Goal: Information Seeking & Learning: Learn about a topic

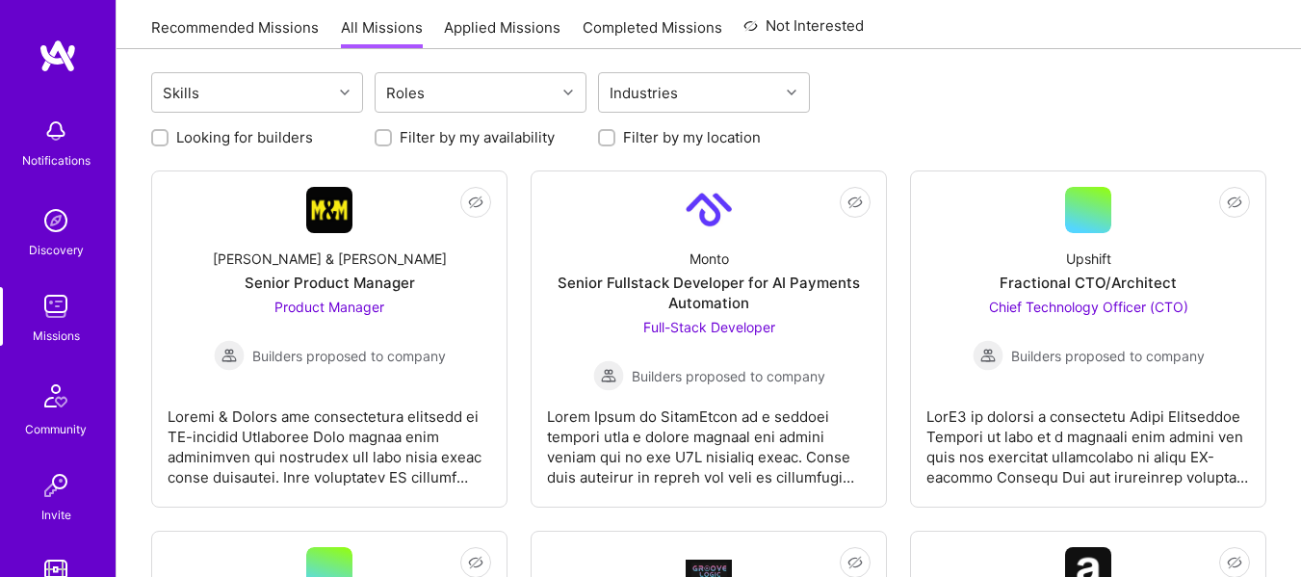
scroll to position [204, 0]
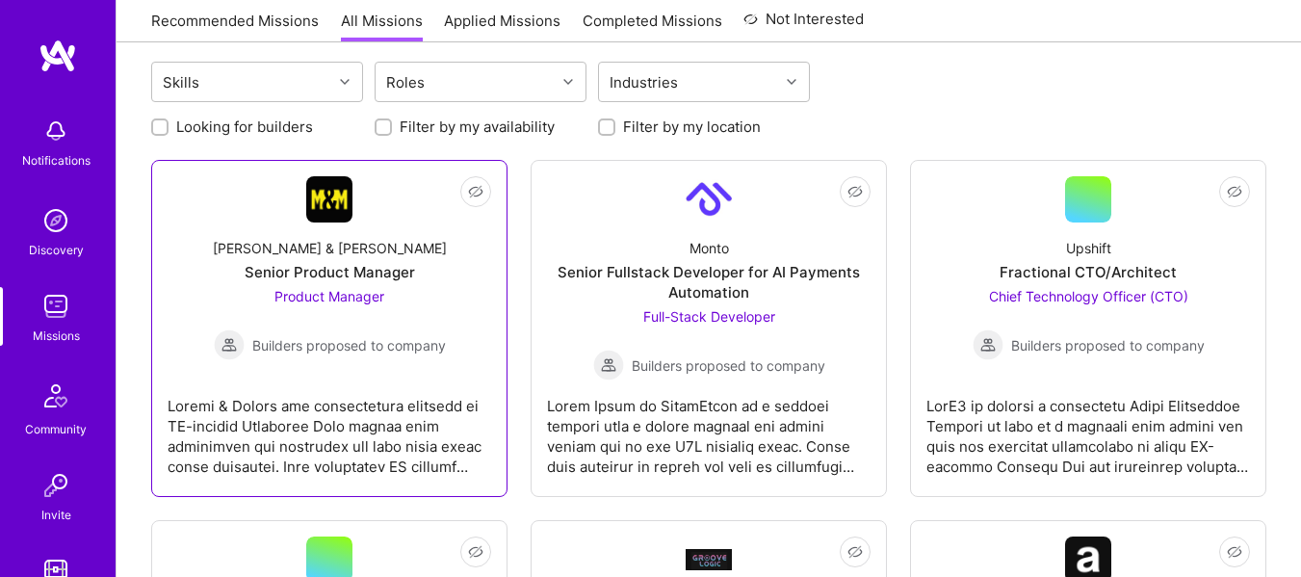
click at [318, 270] on div "Senior Product Manager" at bounding box center [330, 272] width 170 height 20
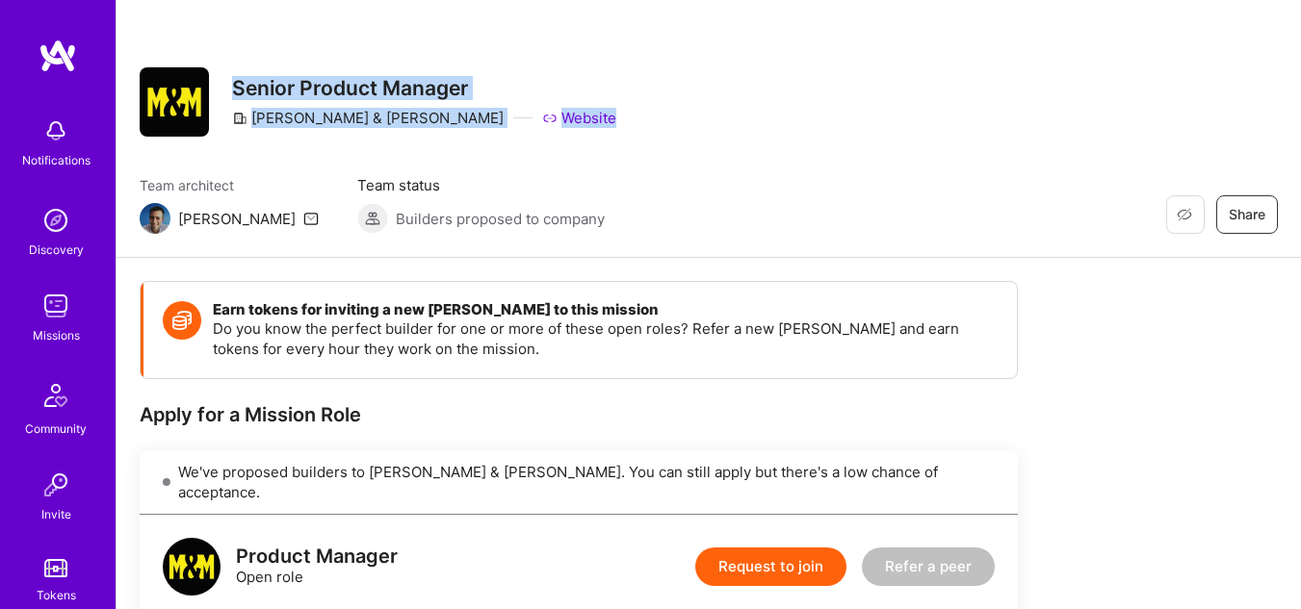
drag, startPoint x: 232, startPoint y: 89, endPoint x: 857, endPoint y: 161, distance: 628.9
click at [822, 165] on div "Restore Not Interested Share Senior Product Manager [PERSON_NAME] & [PERSON_NAM…" at bounding box center [708, 129] width 1184 height 258
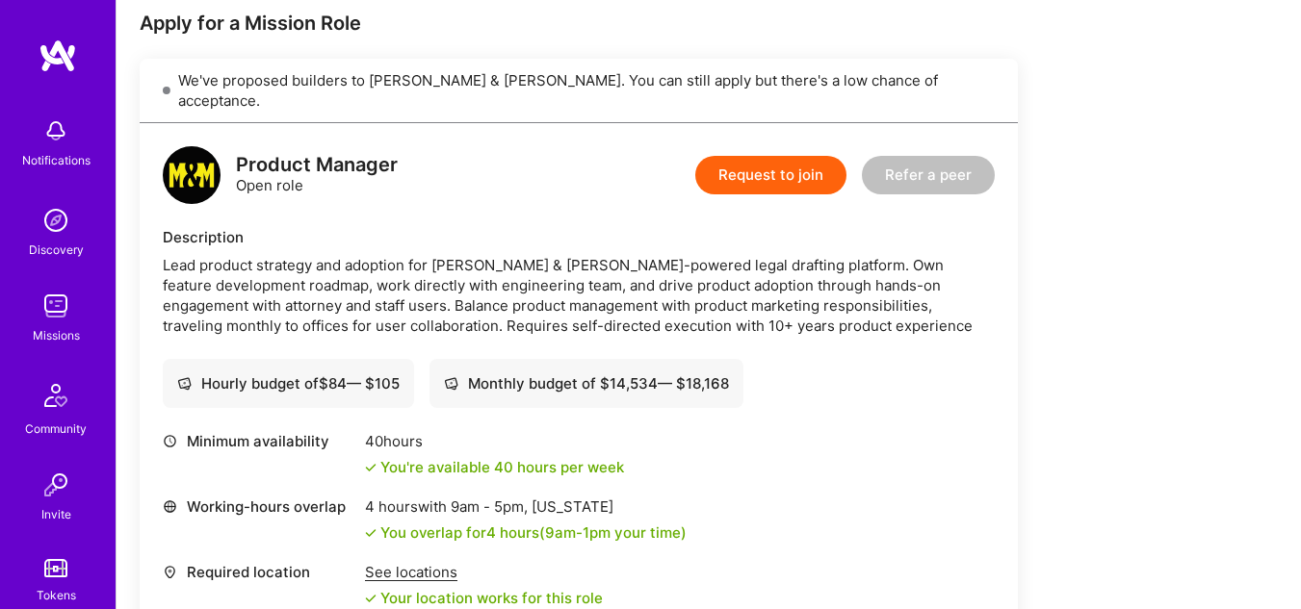
scroll to position [400, 0]
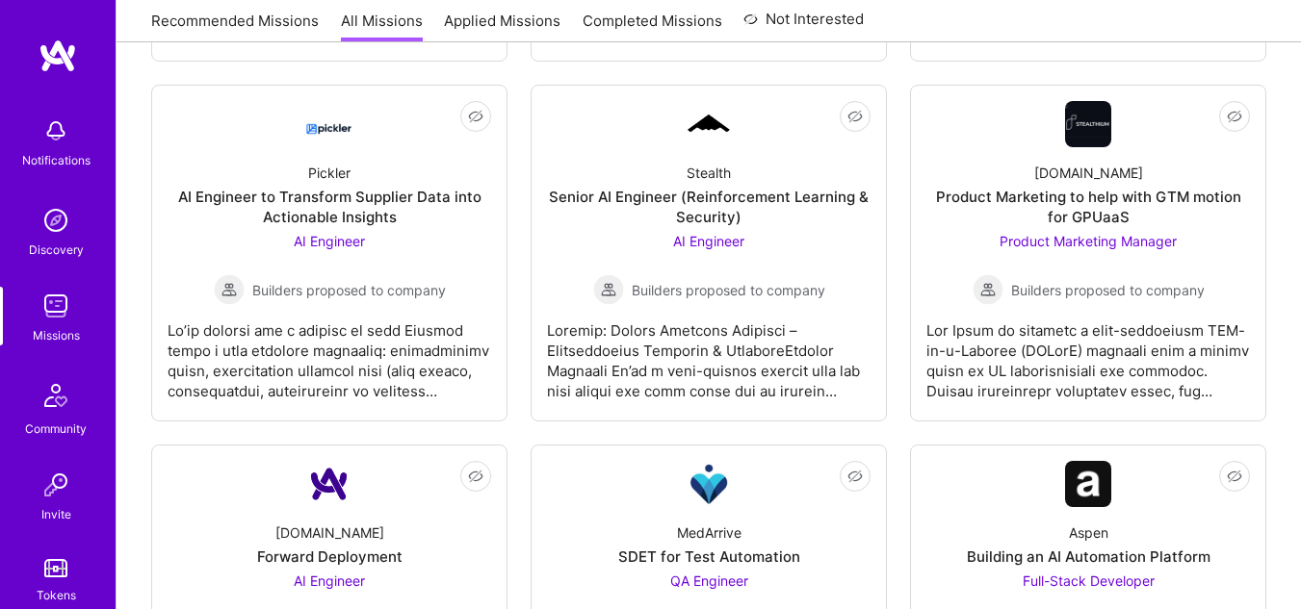
scroll to position [1311, 0]
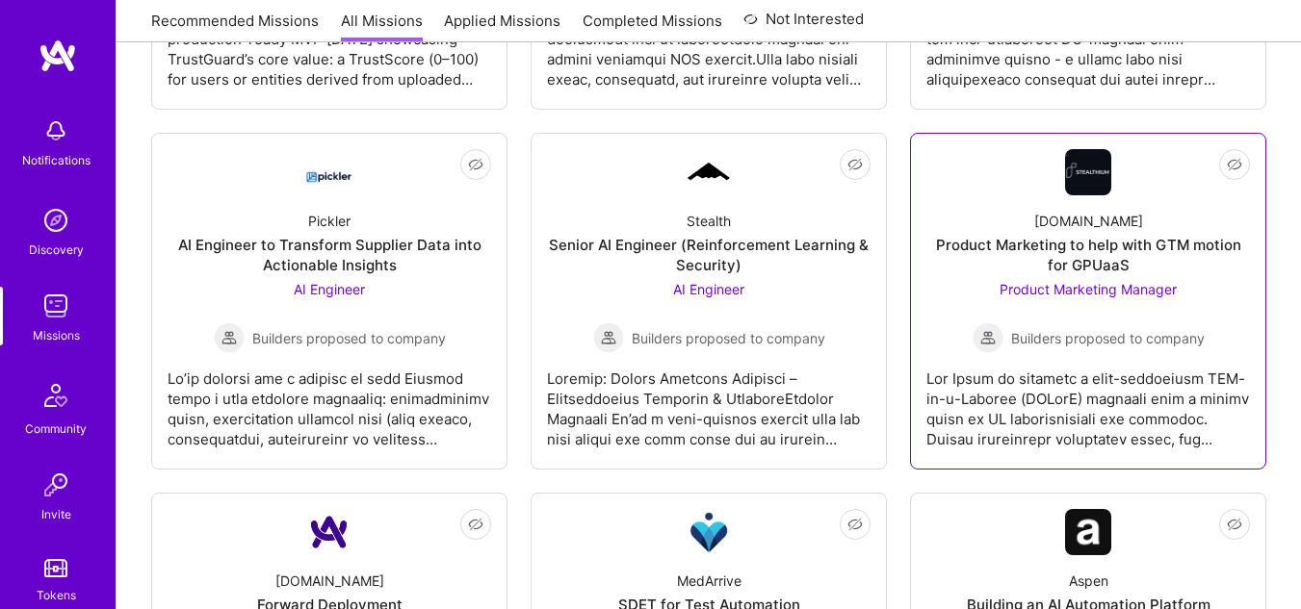
click at [1113, 249] on div "Product Marketing to help with GTM motion for GPUaaS" at bounding box center [1087, 255] width 323 height 40
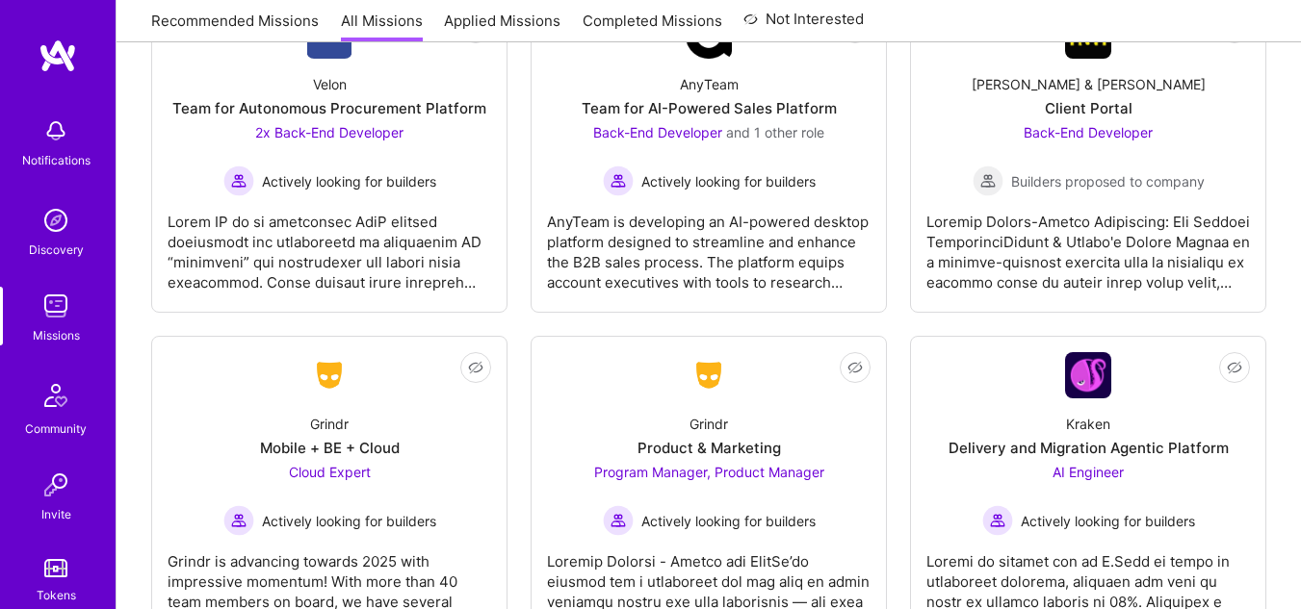
scroll to position [4698, 0]
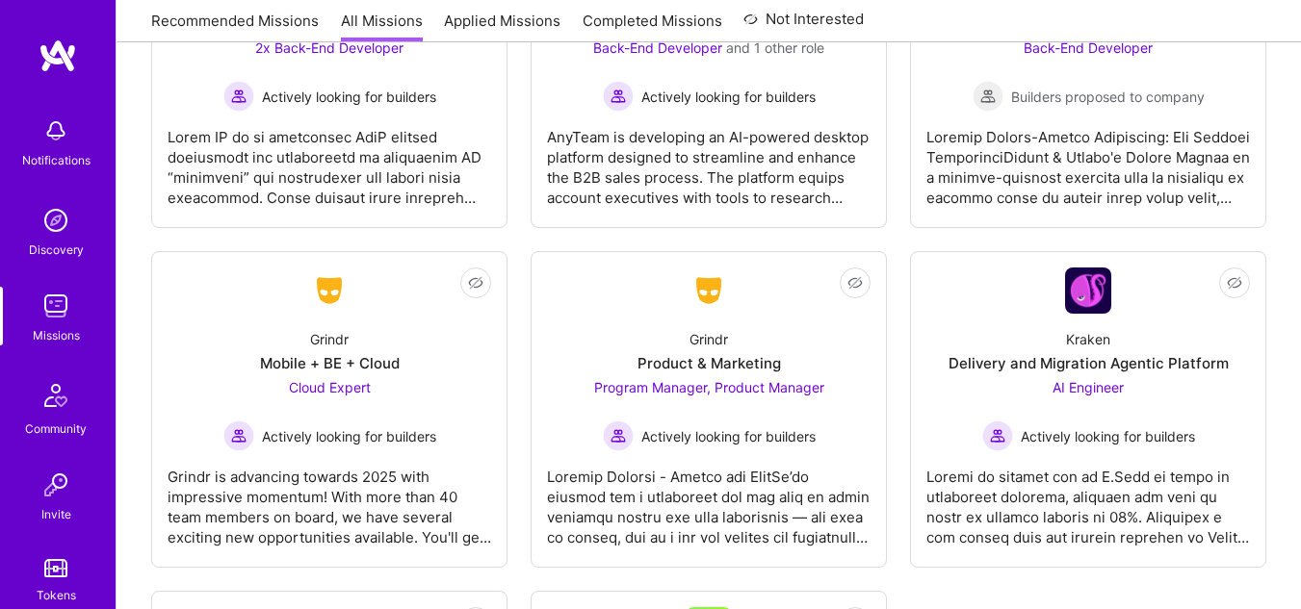
scroll to position [4775, 0]
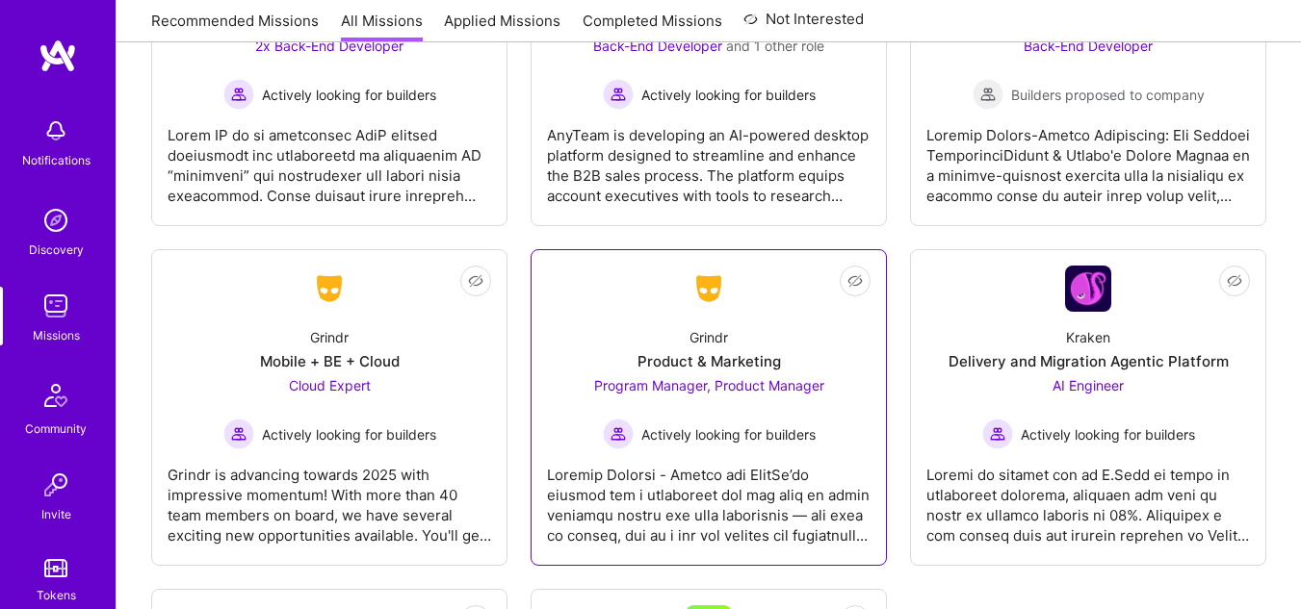
click at [739, 321] on div "Grindr Product & Marketing Program Manager, Product Manager Actively looking fo…" at bounding box center [708, 381] width 323 height 138
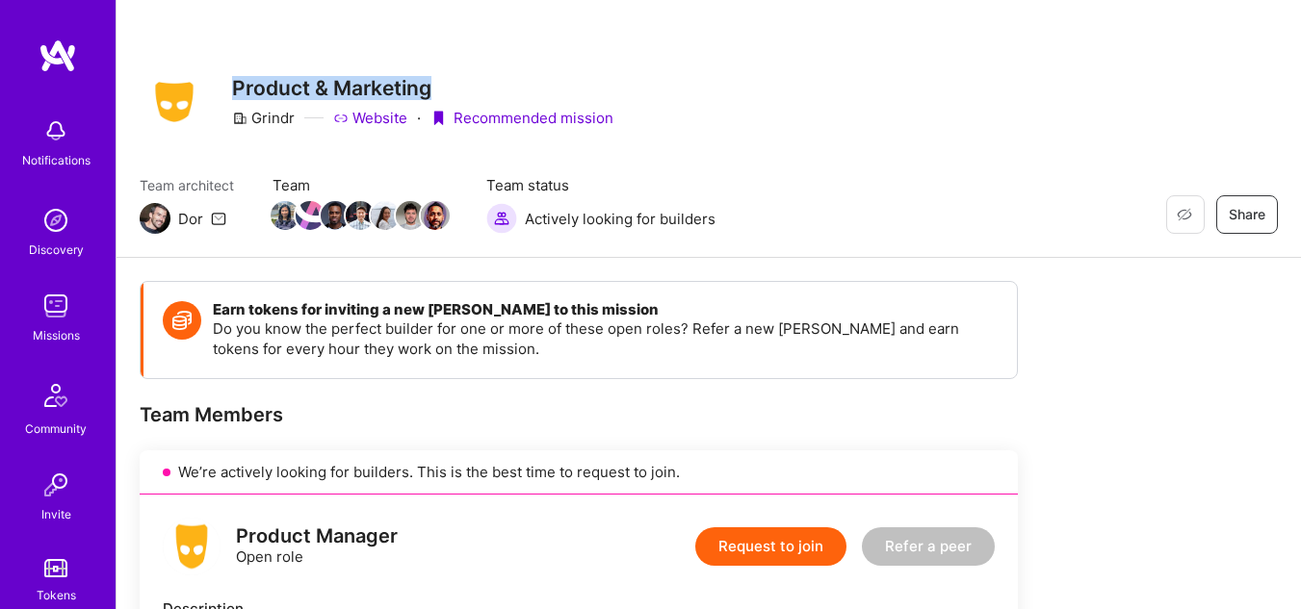
drag, startPoint x: 238, startPoint y: 86, endPoint x: 486, endPoint y: 79, distance: 248.4
click at [486, 79] on h3 "Product & Marketing" at bounding box center [422, 88] width 381 height 24
copy h3 "Product & Marketing"
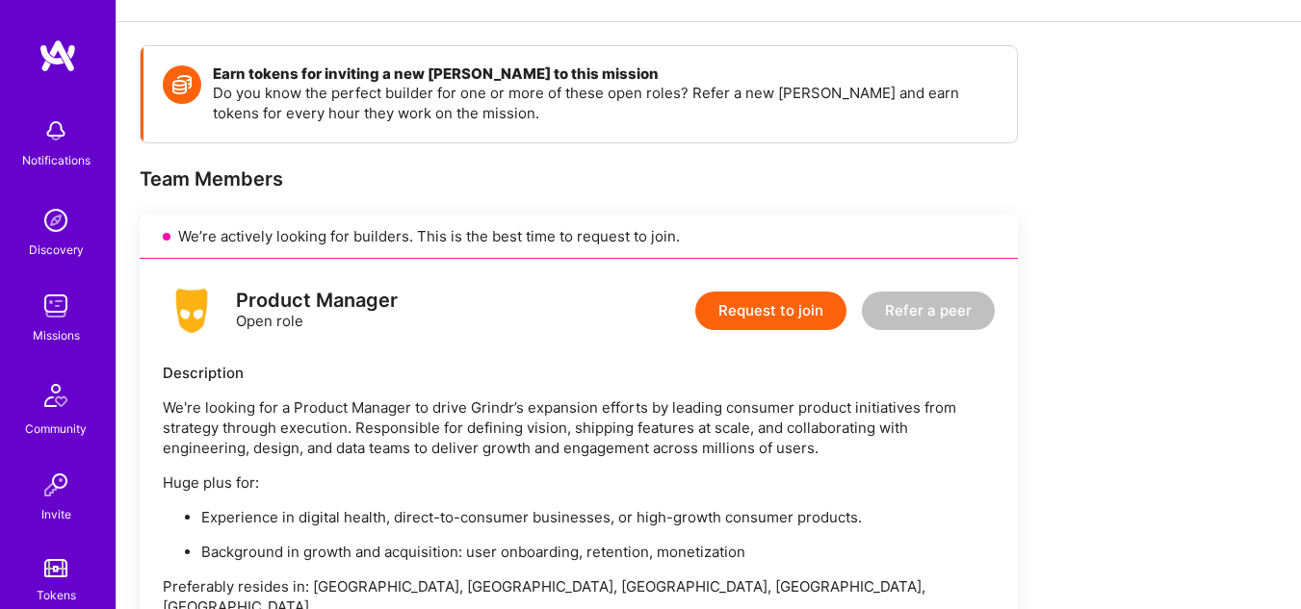
scroll to position [270, 0]
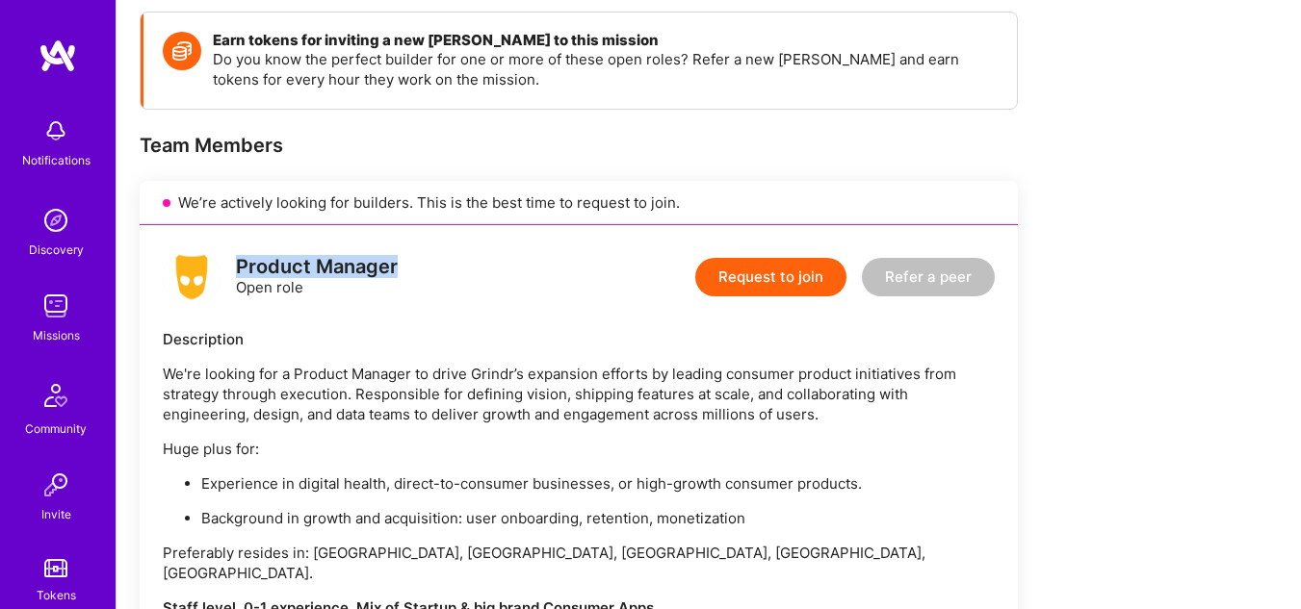
drag, startPoint x: 236, startPoint y: 263, endPoint x: 445, endPoint y: 245, distance: 209.6
copy div "Product Manager"
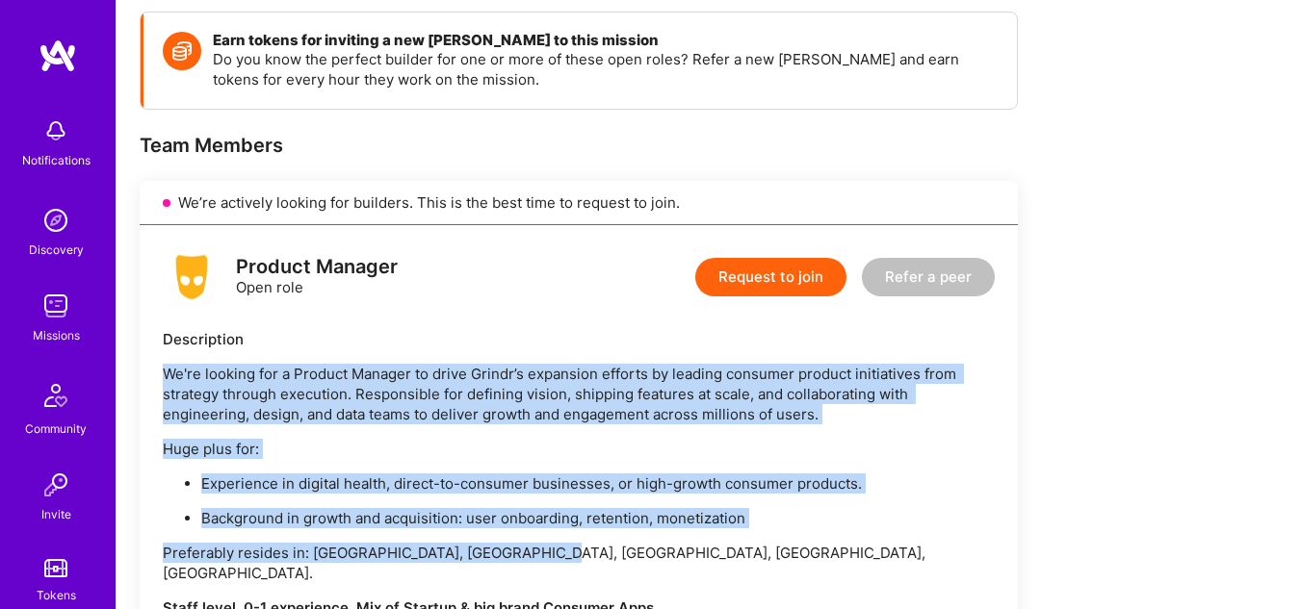
drag, startPoint x: 163, startPoint y: 373, endPoint x: 701, endPoint y: 528, distance: 560.0
click at [701, 528] on div "We're looking for a Product Manager to drive Grindr’s expansion efforts by lead…" at bounding box center [579, 491] width 832 height 254
copy div "We're looking for a Product Manager to drive Grindr’s expansion efforts by lead…"
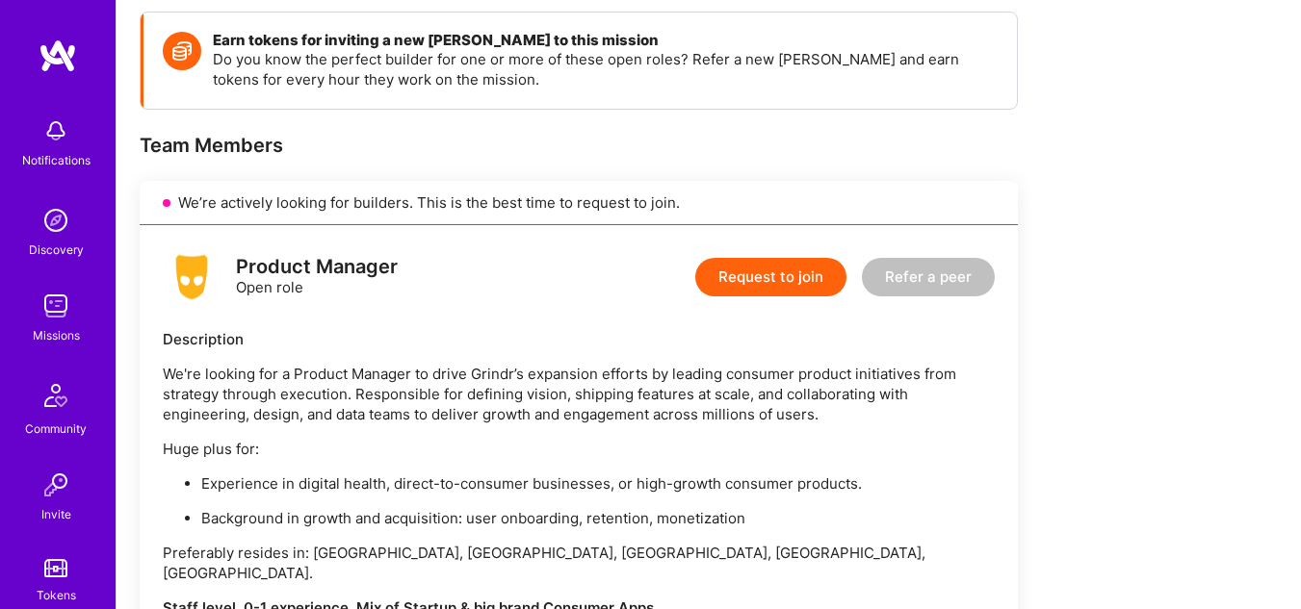
click at [511, 348] on div "Description" at bounding box center [579, 339] width 832 height 20
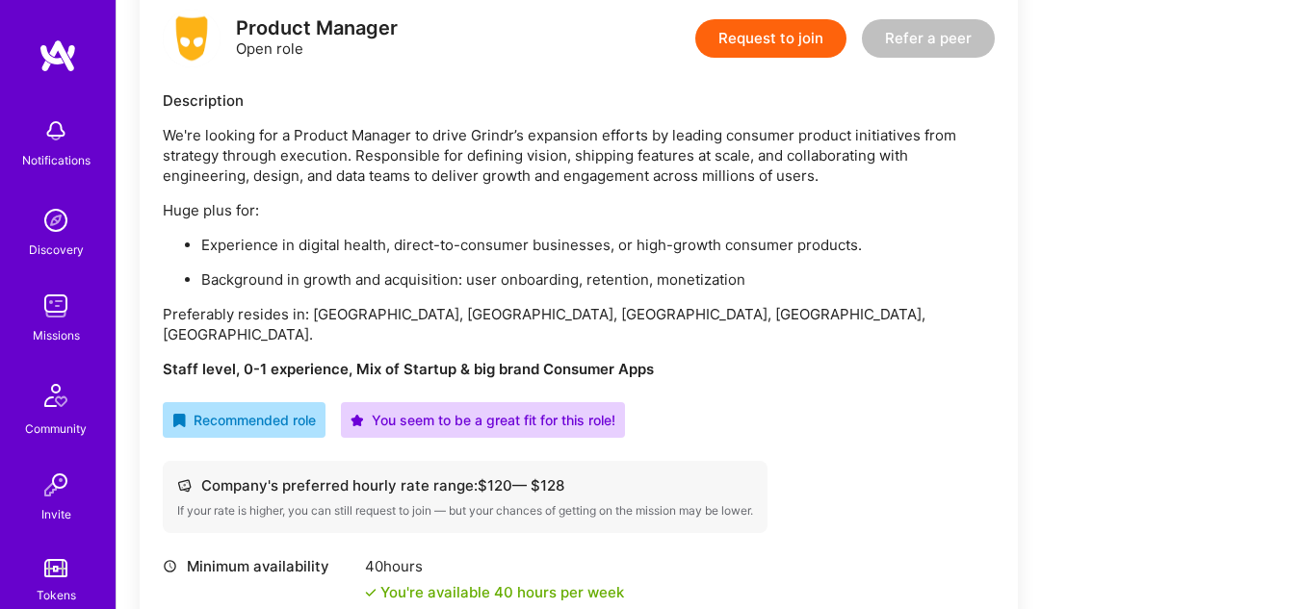
scroll to position [539, 0]
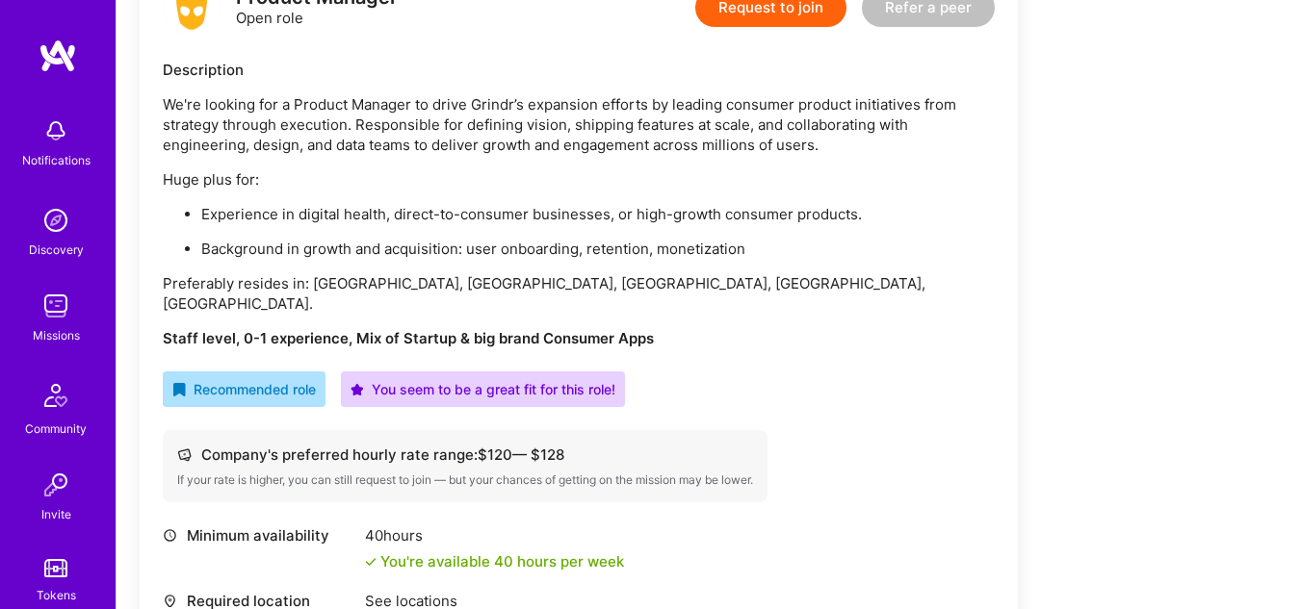
click at [839, 372] on div "Recommended role You seem to be a great fit for this role!" at bounding box center [579, 390] width 832 height 36
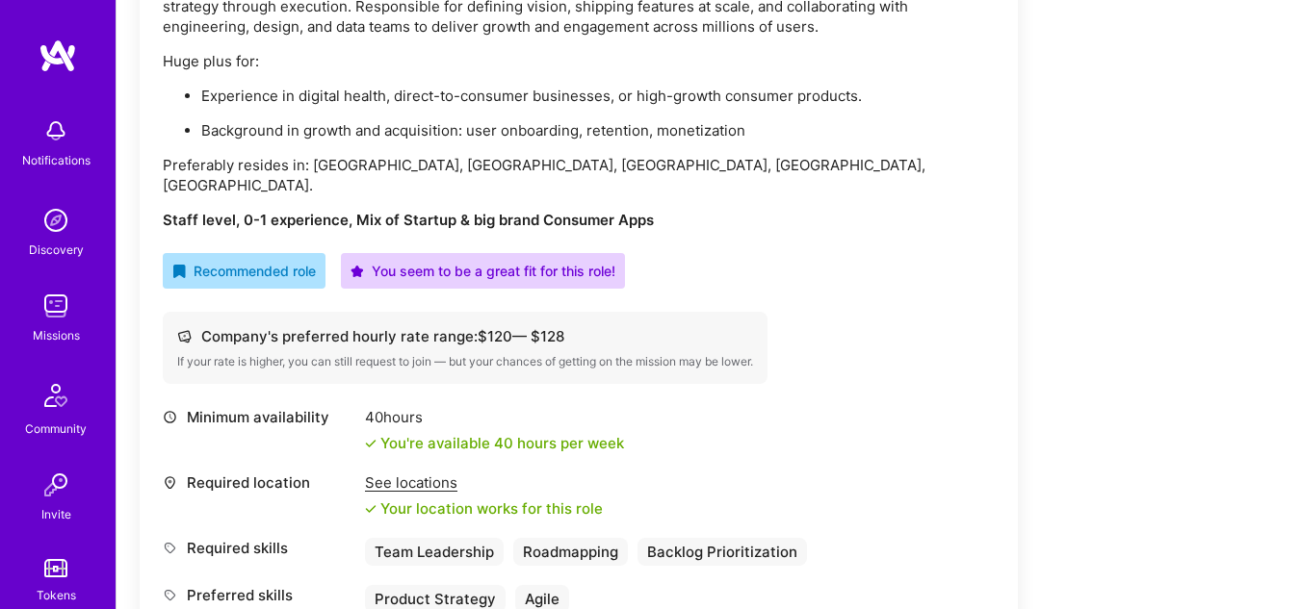
scroll to position [655, 0]
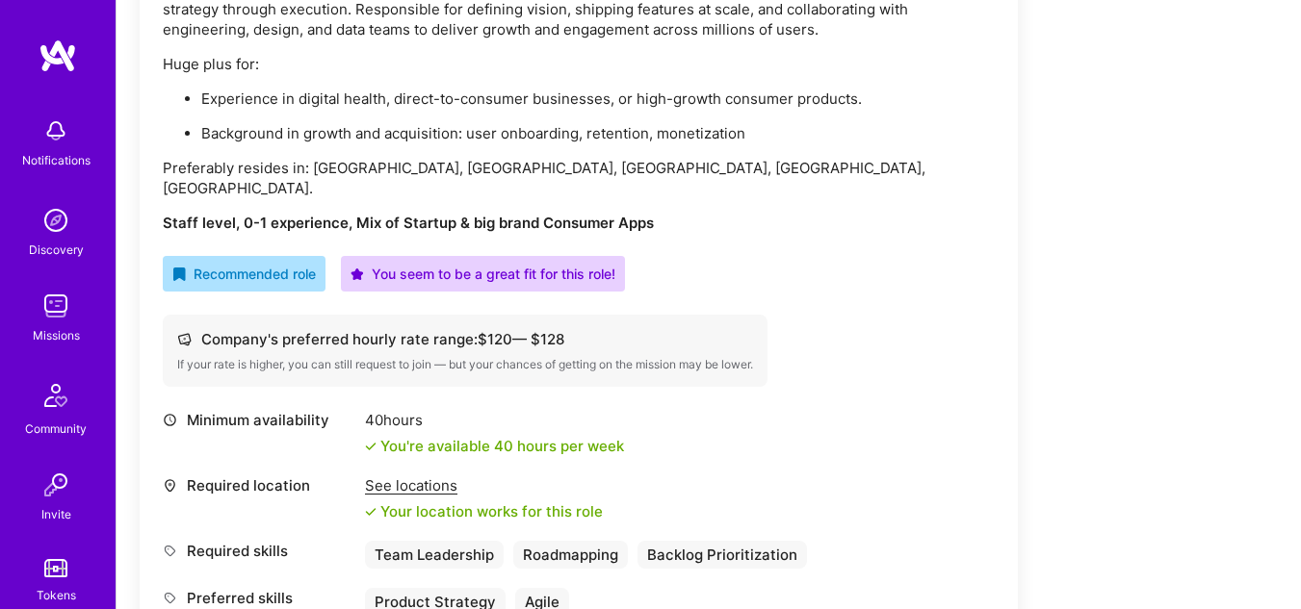
click at [924, 182] on div "We're looking for a Product Manager to drive Grindr’s expansion efforts by lead…" at bounding box center [579, 106] width 832 height 254
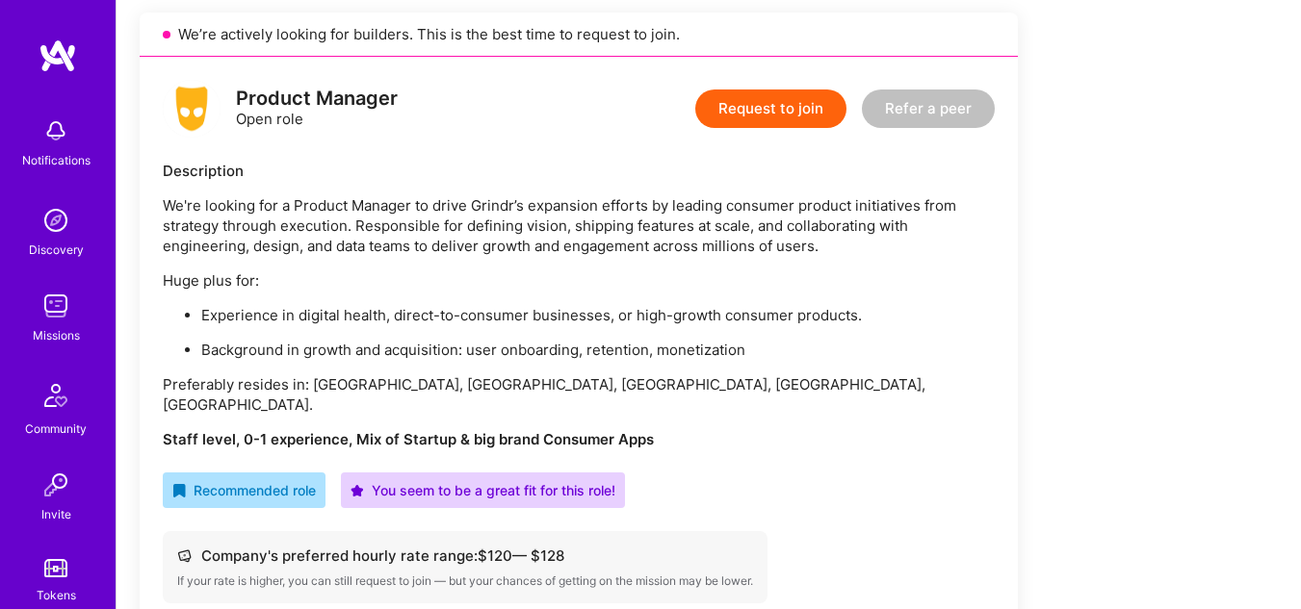
scroll to position [270, 0]
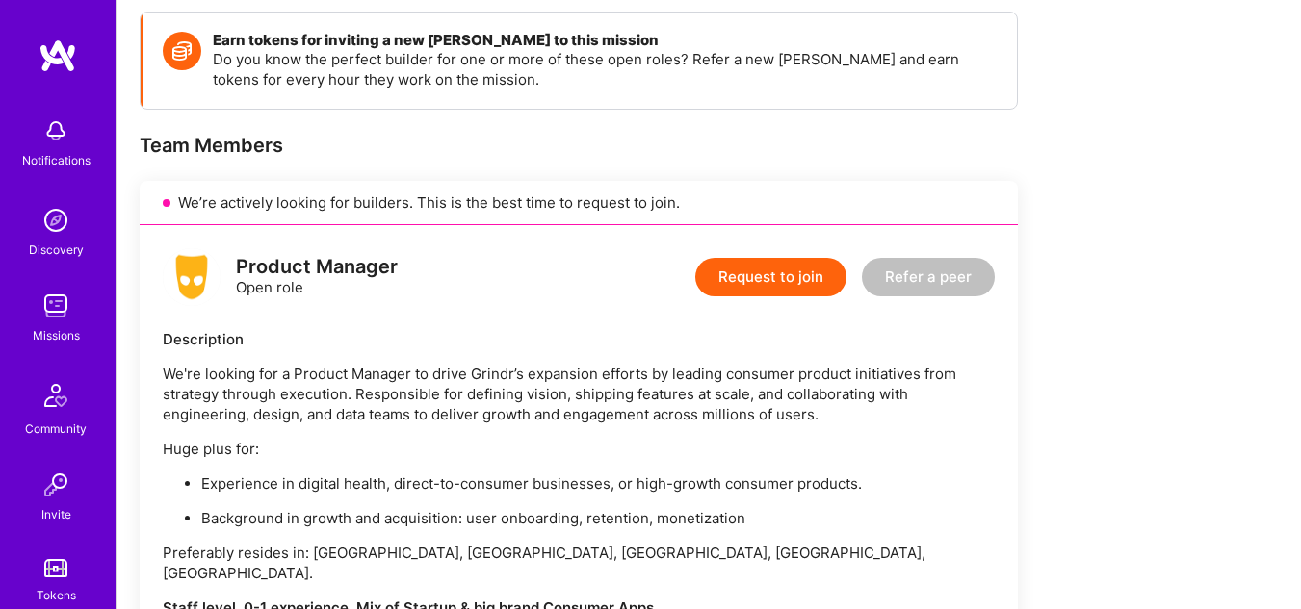
click at [494, 417] on p "We're looking for a Product Manager to drive Grindr’s expansion efforts by lead…" at bounding box center [579, 394] width 832 height 61
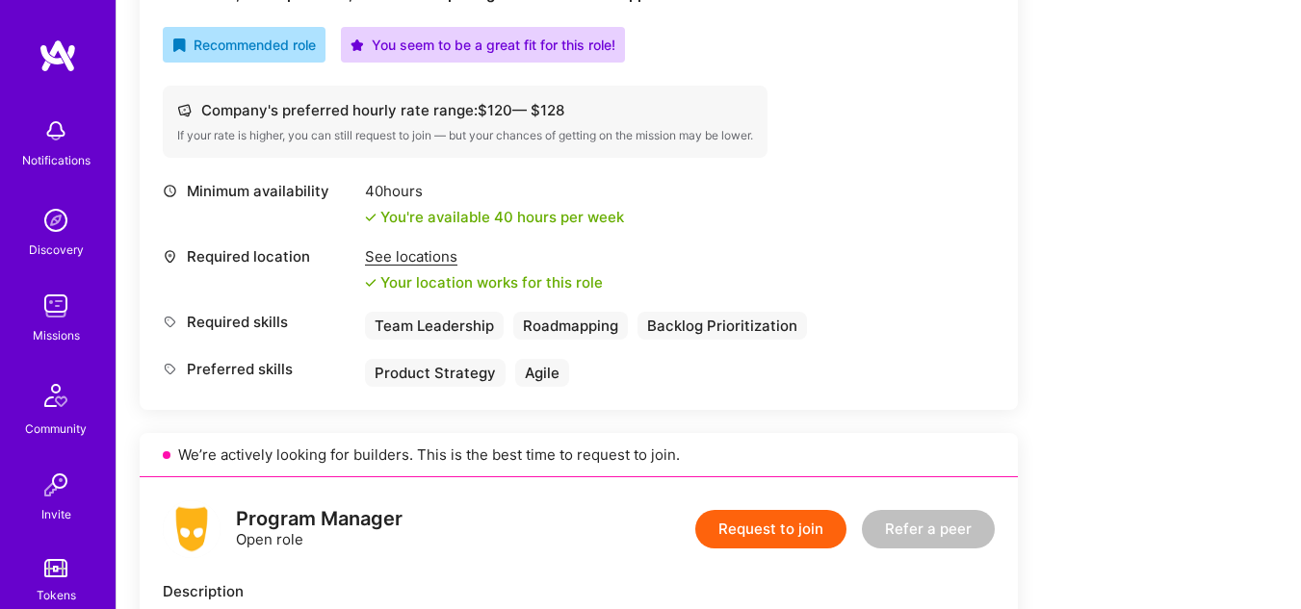
scroll to position [886, 0]
